Goal: Find specific page/section: Find specific page/section

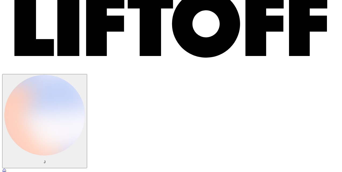
scroll to position [61, 0]
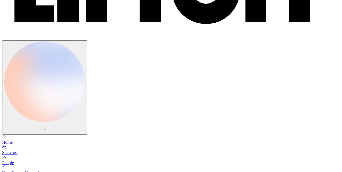
type input "I"
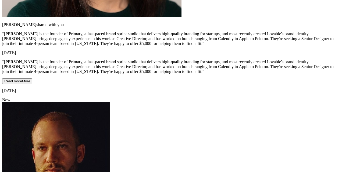
scroll to position [1251, 0]
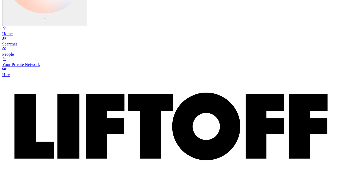
scroll to position [0, 0]
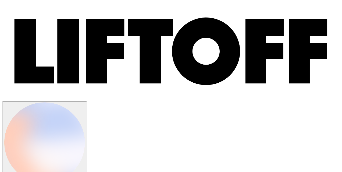
type input "data"
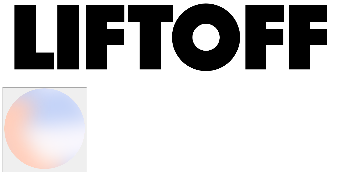
scroll to position [15, 0]
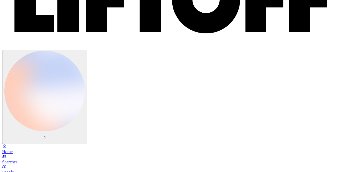
scroll to position [55, 0]
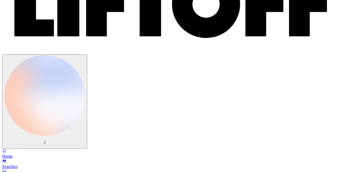
scroll to position [47, 0]
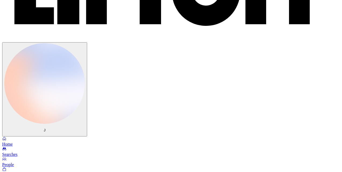
scroll to position [60, 0]
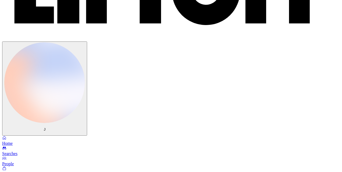
type input "a"
type input "strategy"
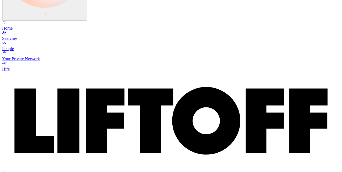
scroll to position [0, 0]
